Goal: Task Accomplishment & Management: Use online tool/utility

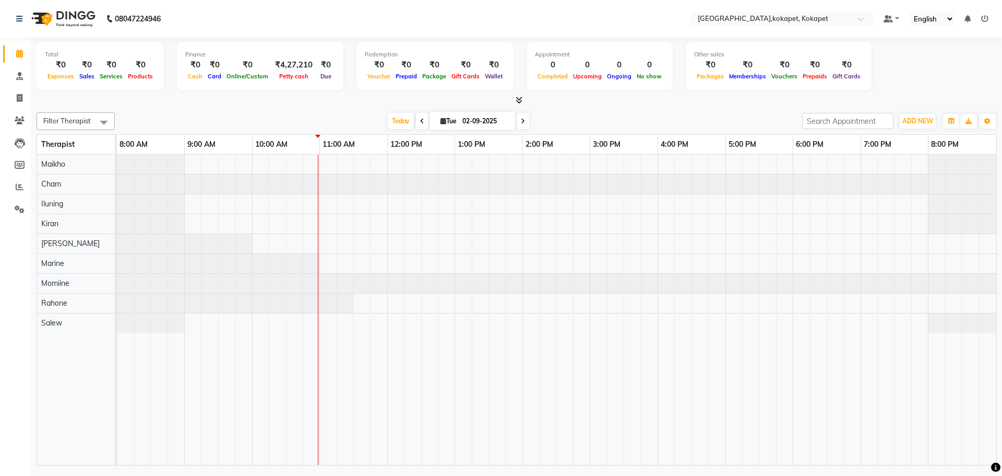
click at [17, 176] on li "Reports" at bounding box center [15, 187] width 31 height 22
click at [19, 187] on icon at bounding box center [20, 187] width 8 height 8
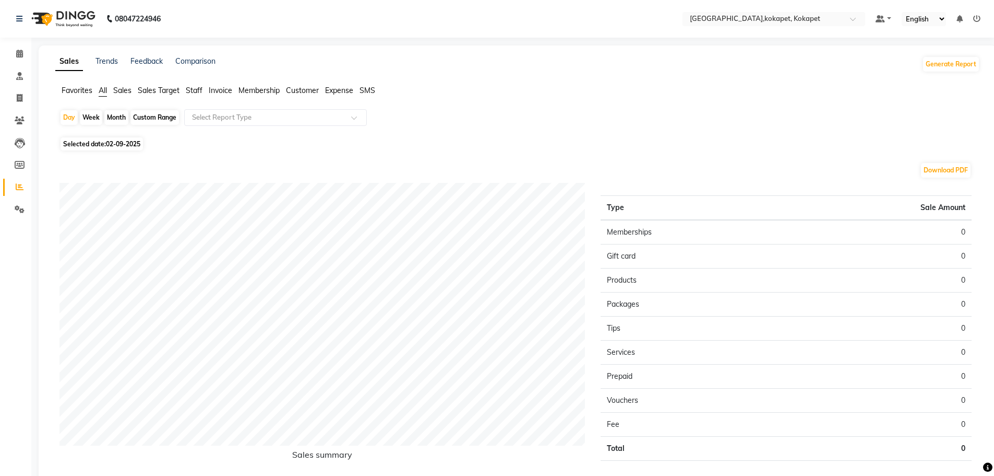
click at [121, 92] on span "Sales" at bounding box center [122, 90] width 18 height 9
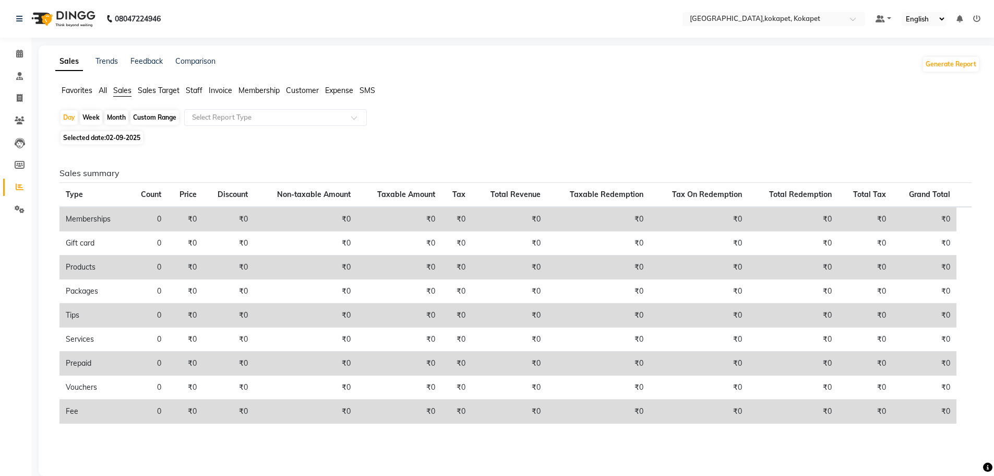
click at [113, 124] on div "Month" at bounding box center [116, 117] width 24 height 15
select select "9"
select select "2025"
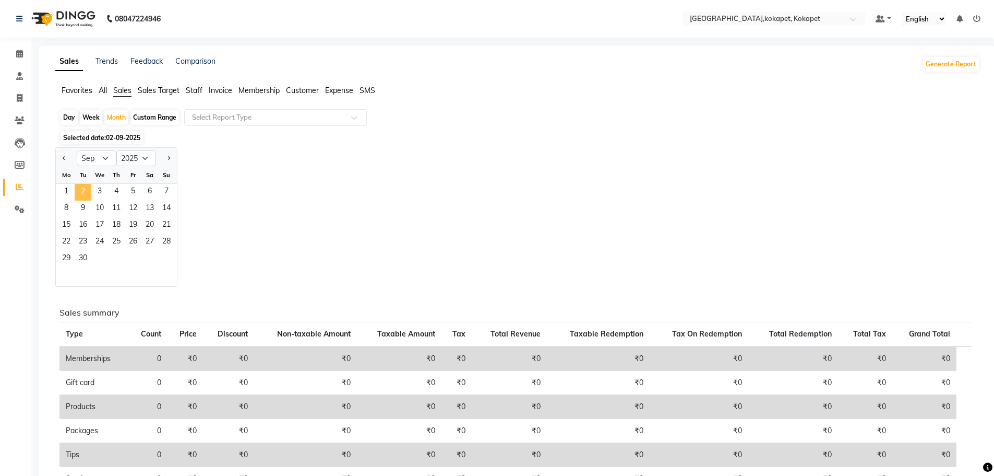
click at [75, 188] on span "2" at bounding box center [83, 192] width 17 height 17
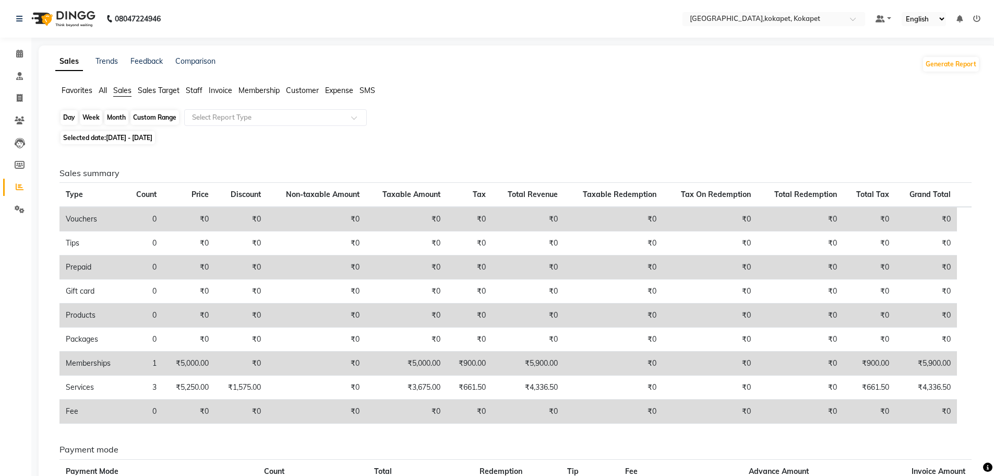
click at [118, 117] on div "Month" at bounding box center [116, 117] width 24 height 15
select select "9"
select select "2025"
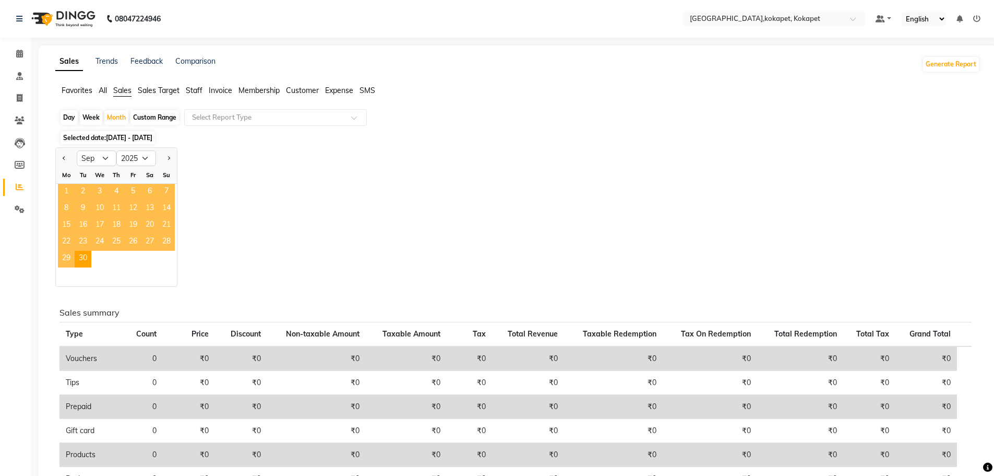
click at [69, 189] on span "1" at bounding box center [66, 192] width 17 height 17
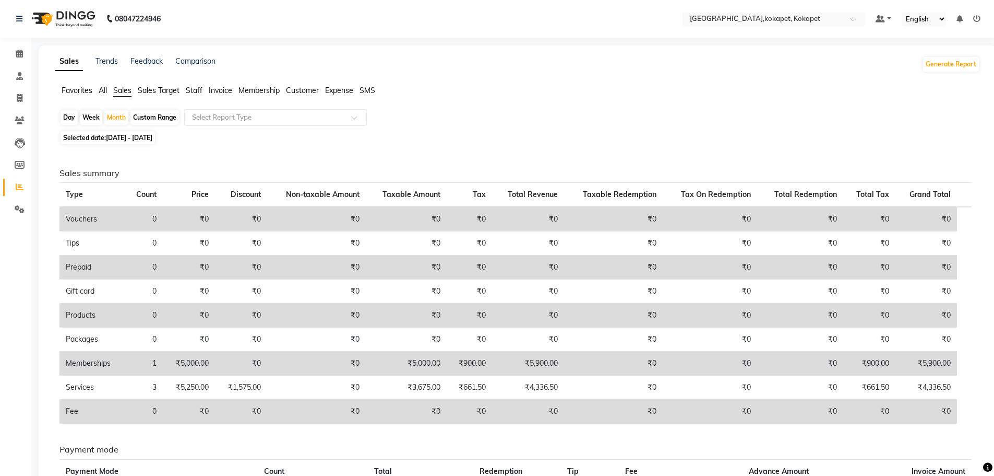
click at [99, 90] on span "All" at bounding box center [103, 90] width 8 height 9
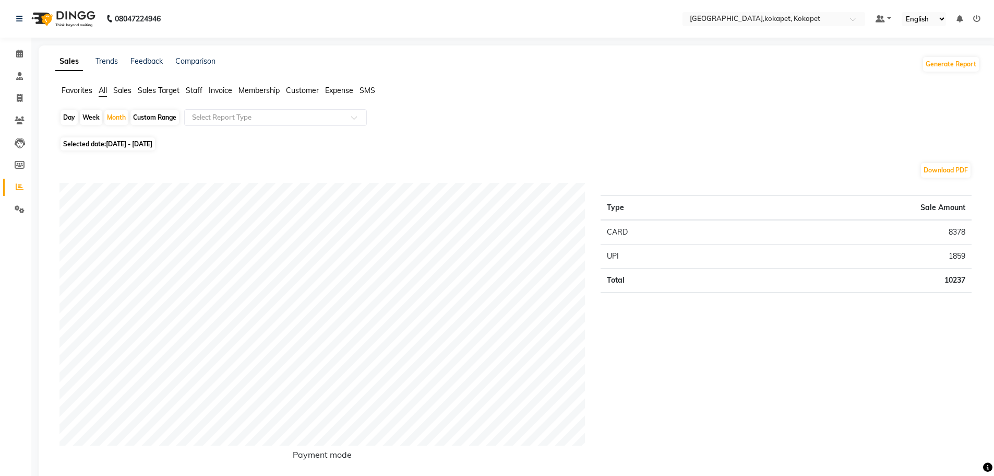
click at [117, 87] on span "Sales" at bounding box center [122, 90] width 18 height 9
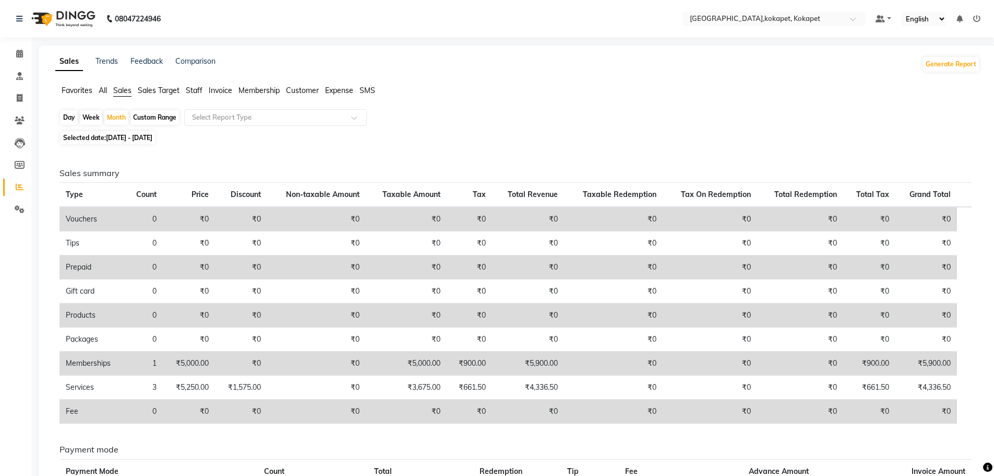
click at [65, 120] on div "Day" at bounding box center [69, 117] width 17 height 15
select select "9"
select select "2025"
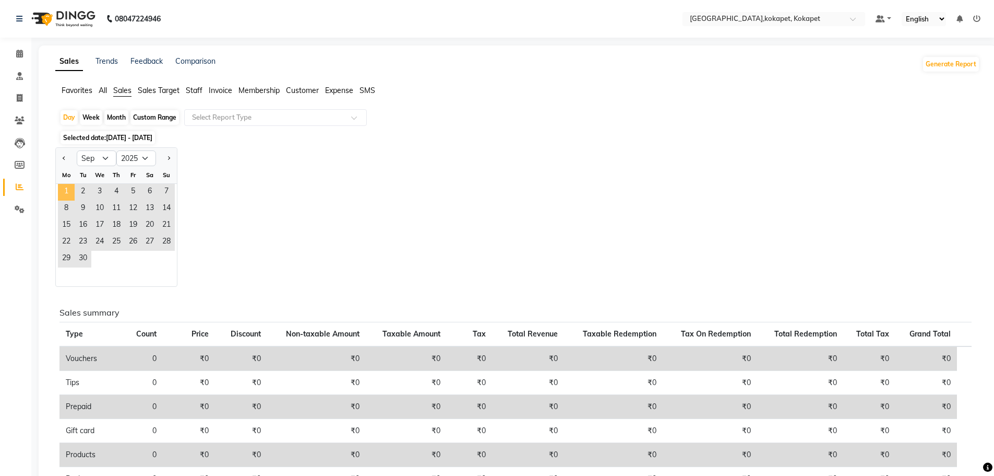
click at [65, 188] on span "1" at bounding box center [66, 192] width 17 height 17
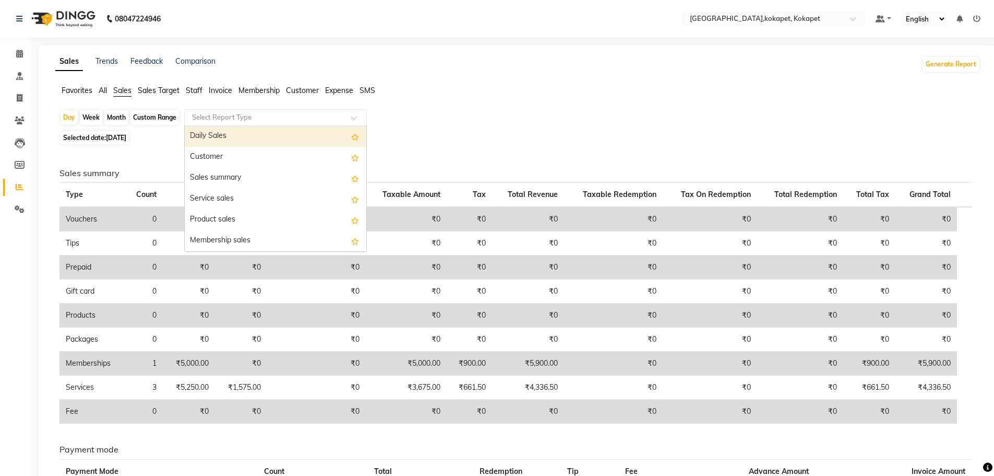
click at [319, 120] on input "text" at bounding box center [265, 117] width 150 height 10
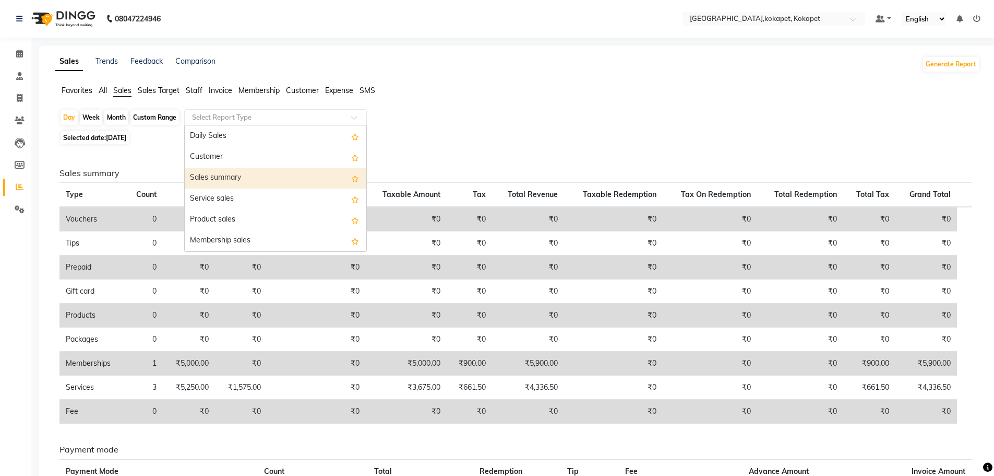
click at [306, 168] on div "Sales summary" at bounding box center [276, 178] width 182 height 21
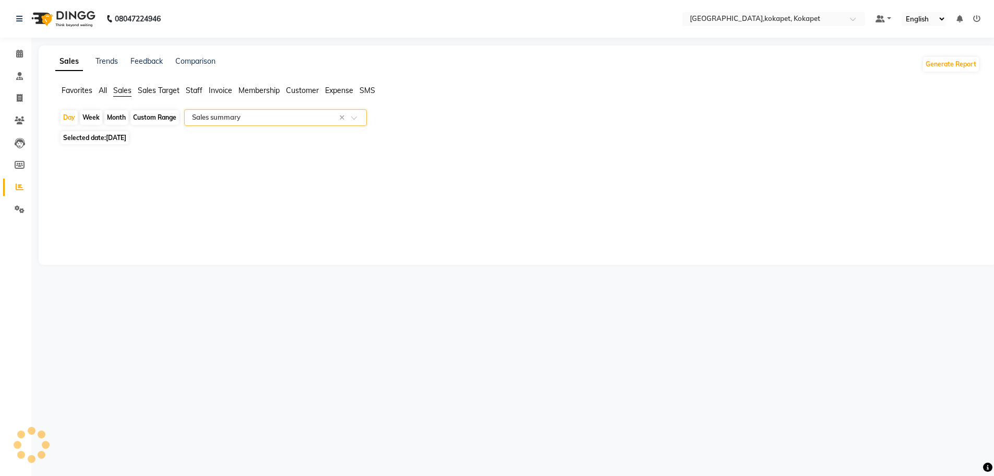
select select "filtered_report"
select select "pdf"
click at [110, 86] on ul "Favorites All Sales Sales Target Staff Invoice Membership Customer Expense SMS" at bounding box center [517, 90] width 925 height 11
click at [105, 90] on span "All" at bounding box center [103, 90] width 8 height 9
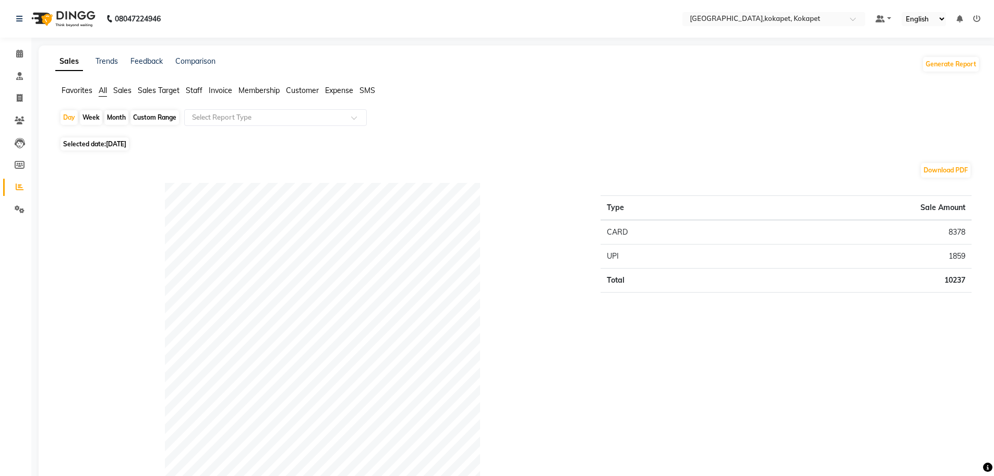
click at [129, 92] on span "Sales" at bounding box center [122, 90] width 18 height 9
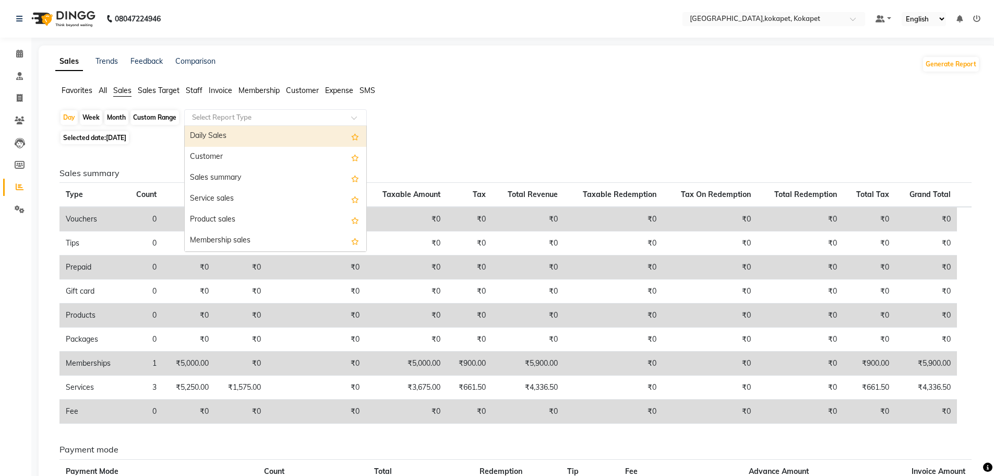
click at [342, 115] on div at bounding box center [276, 117] width 182 height 10
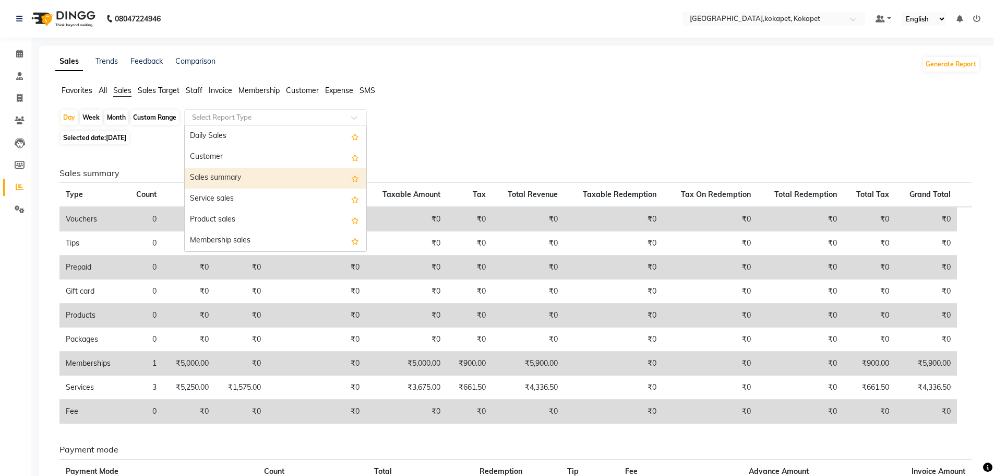
click at [332, 180] on div "Sales summary" at bounding box center [276, 178] width 182 height 21
select select "filtered_report"
select select "pdf"
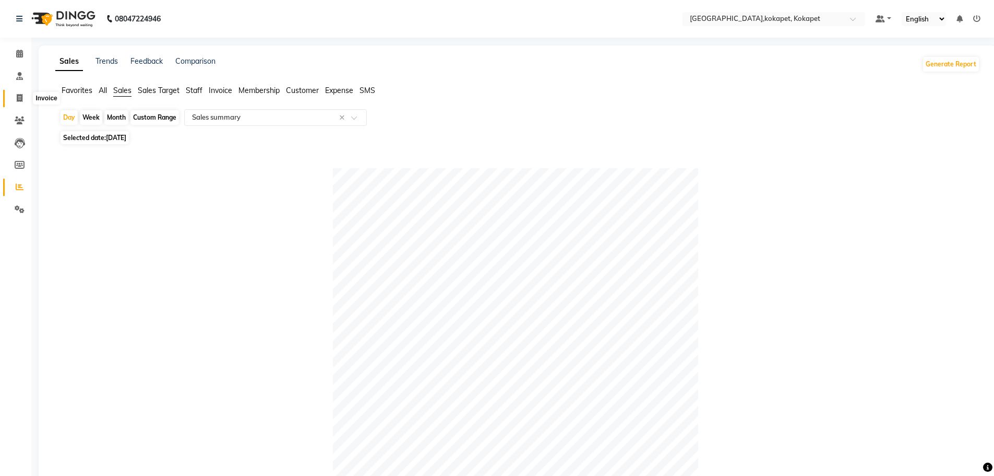
click at [15, 96] on span at bounding box center [19, 98] width 18 height 12
select select "5849"
select select "service"
